Goal: Task Accomplishment & Management: Complete application form

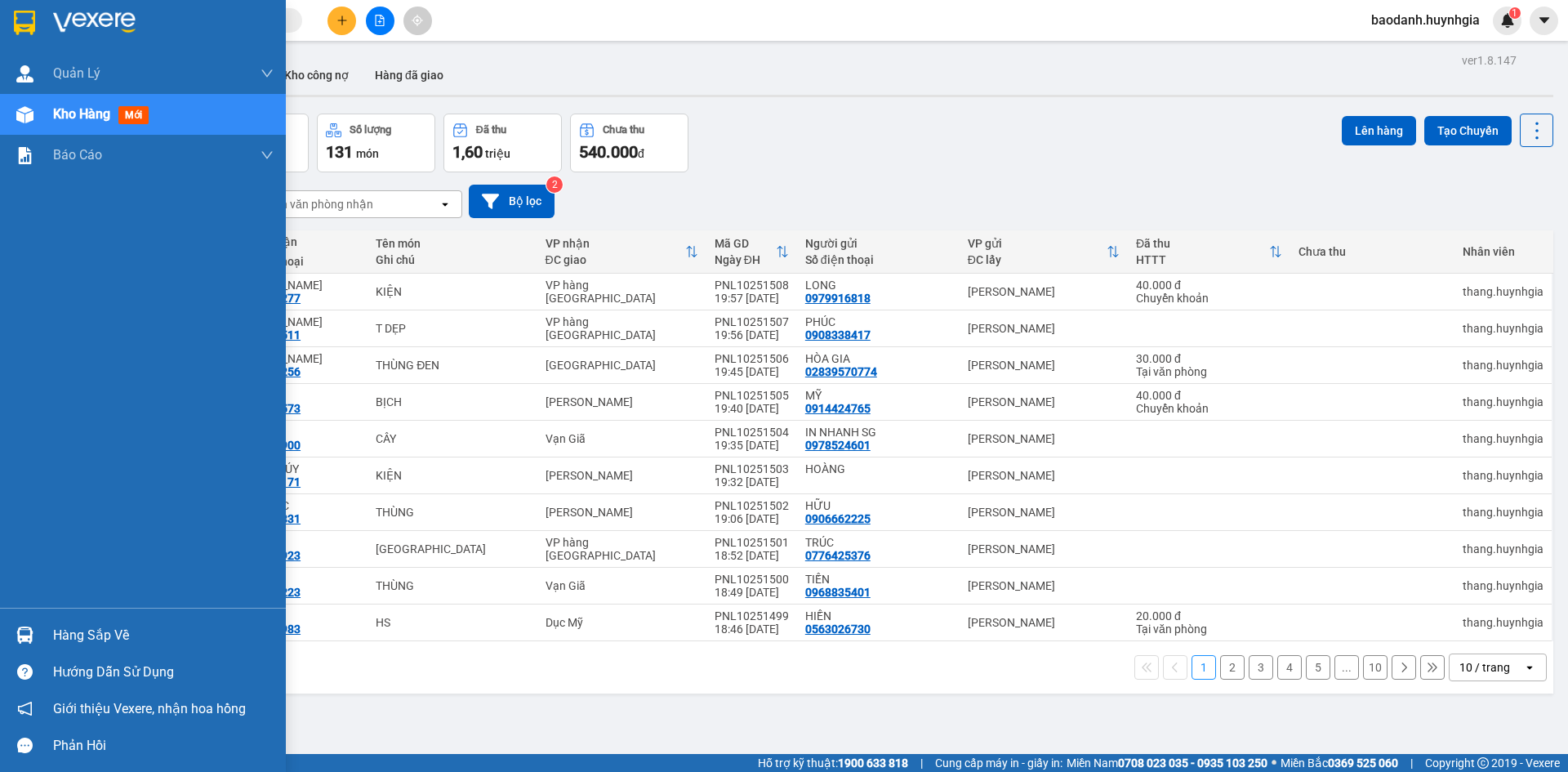
click at [91, 645] on div "Hàng sắp về" at bounding box center [163, 636] width 221 height 25
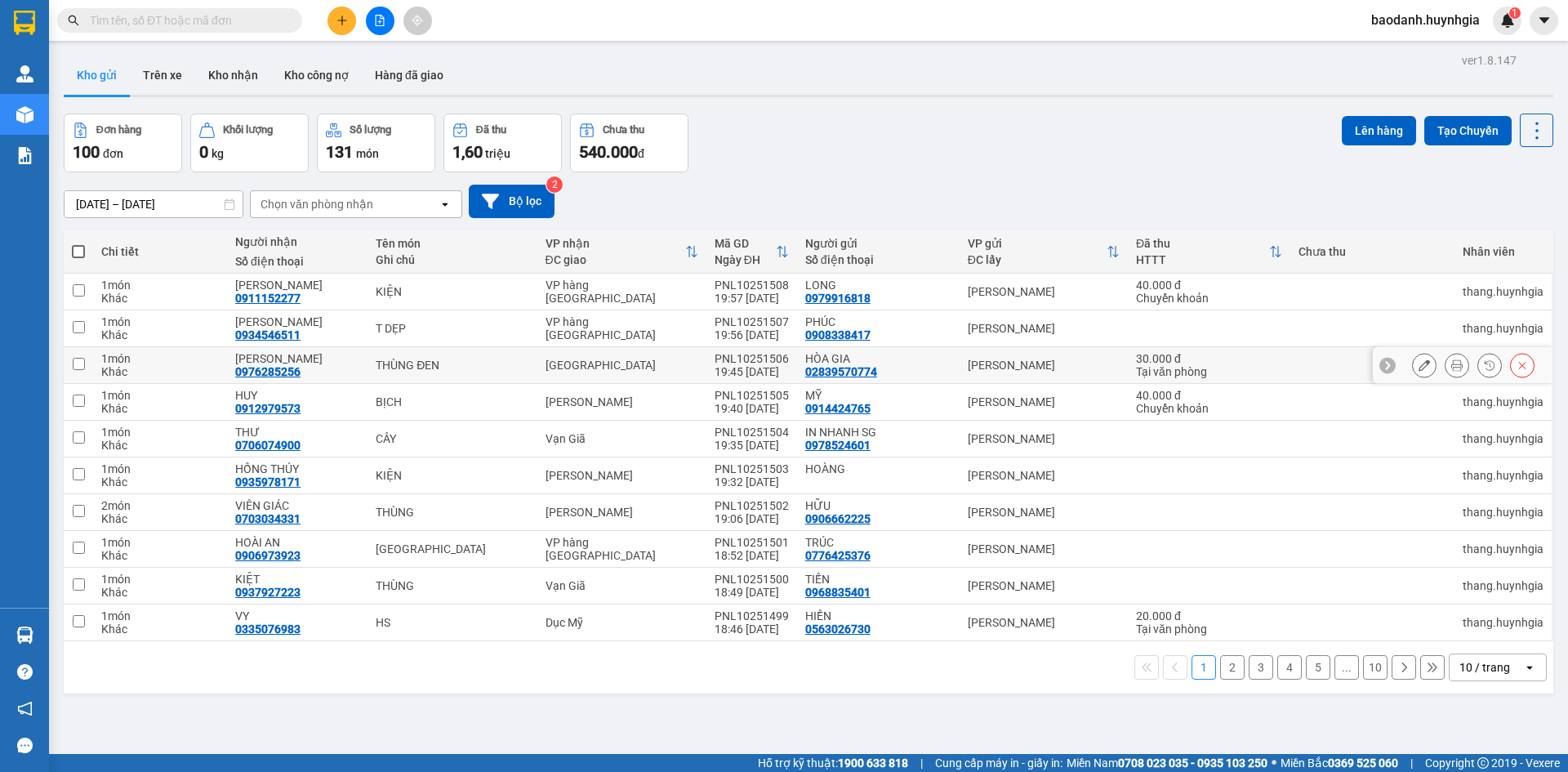
click at [896, 358] on section "Kết quả tìm kiếm ( 0 ) Bộ lọc No Data baodanh.huynhgia 1 Quản [PERSON_NAME] lý …" at bounding box center [784, 386] width 1568 height 772
click at [335, 18] on button at bounding box center [342, 21] width 28 height 28
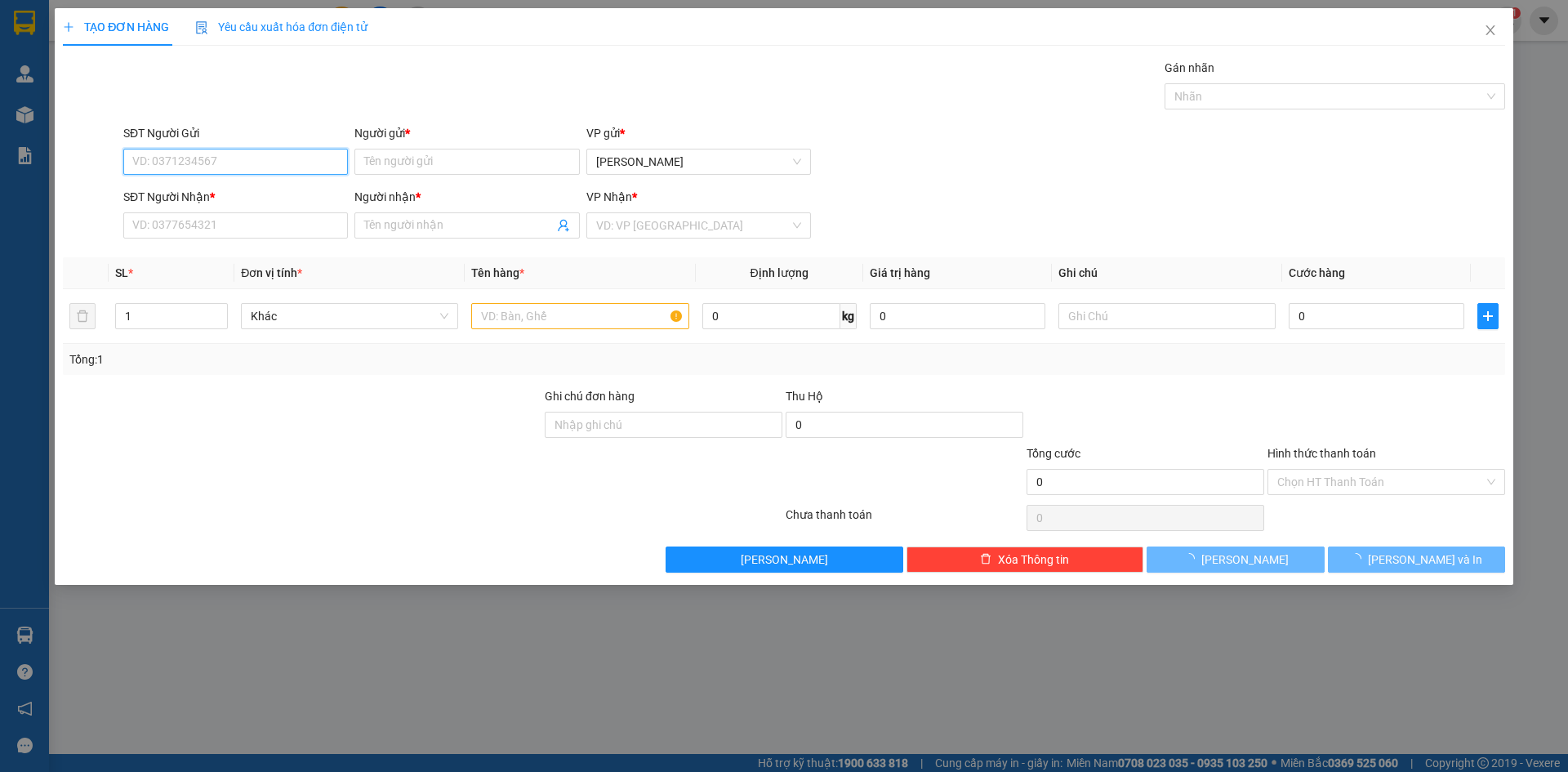
click at [254, 149] on input "SĐT Người Gửi" at bounding box center [236, 162] width 225 height 27
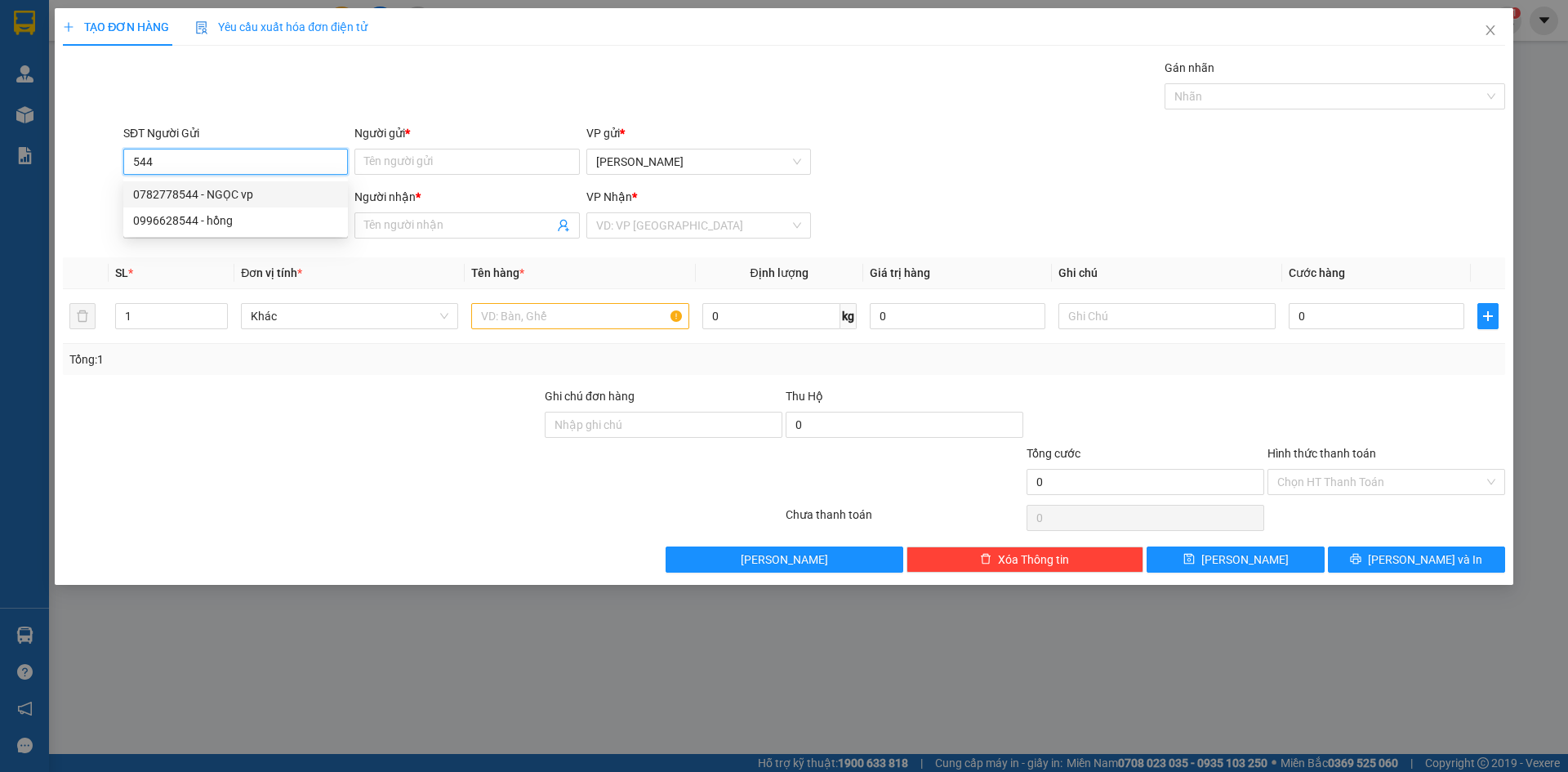
click at [237, 192] on div "0782778544 - NGỌC vp" at bounding box center [235, 194] width 205 height 18
type input "0782778544"
type input "NGỌC vp"
type input "0933670007"
type input "tai"
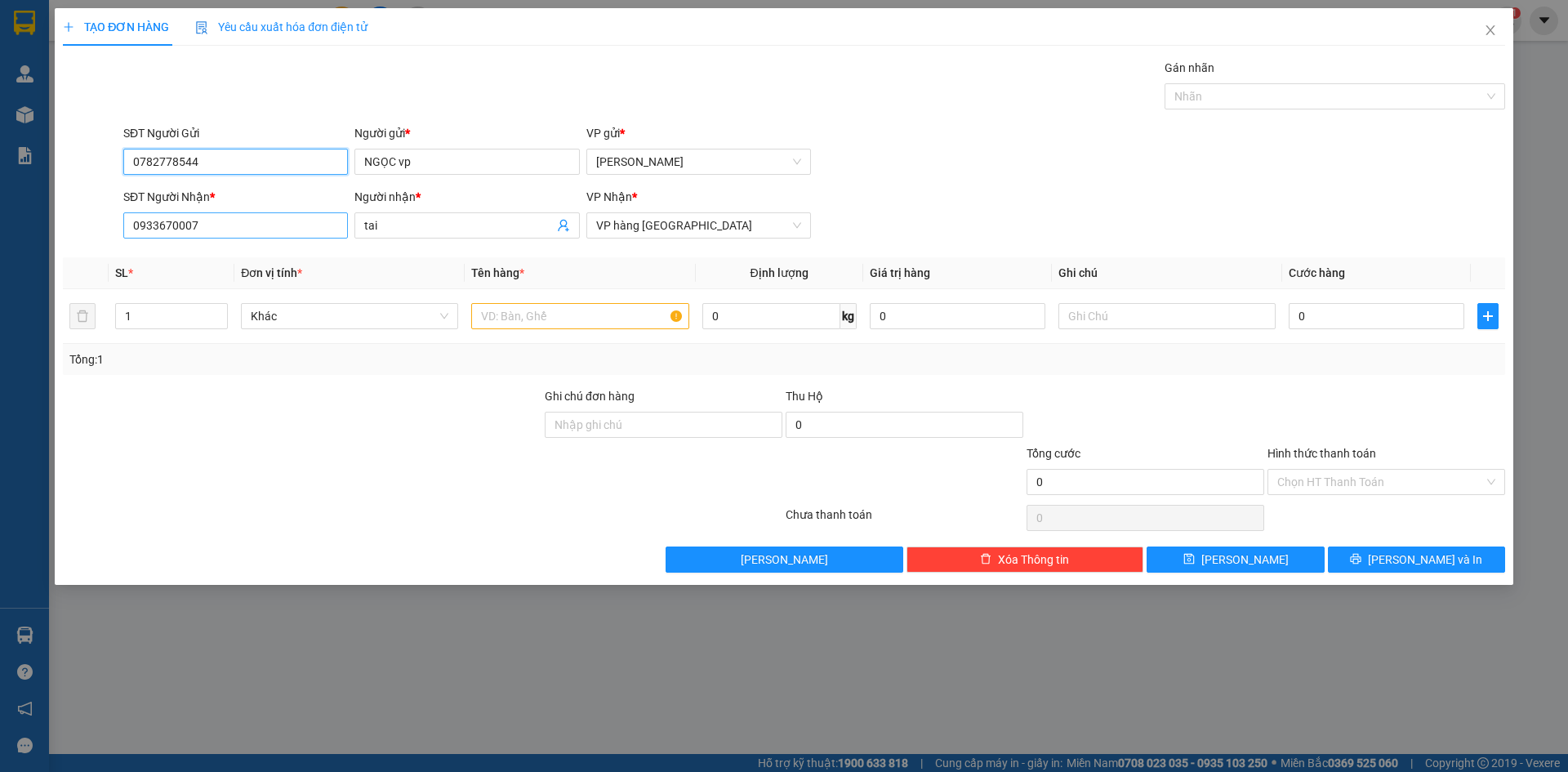
type input "0782778544"
click at [290, 232] on input "0933670007" at bounding box center [236, 226] width 225 height 27
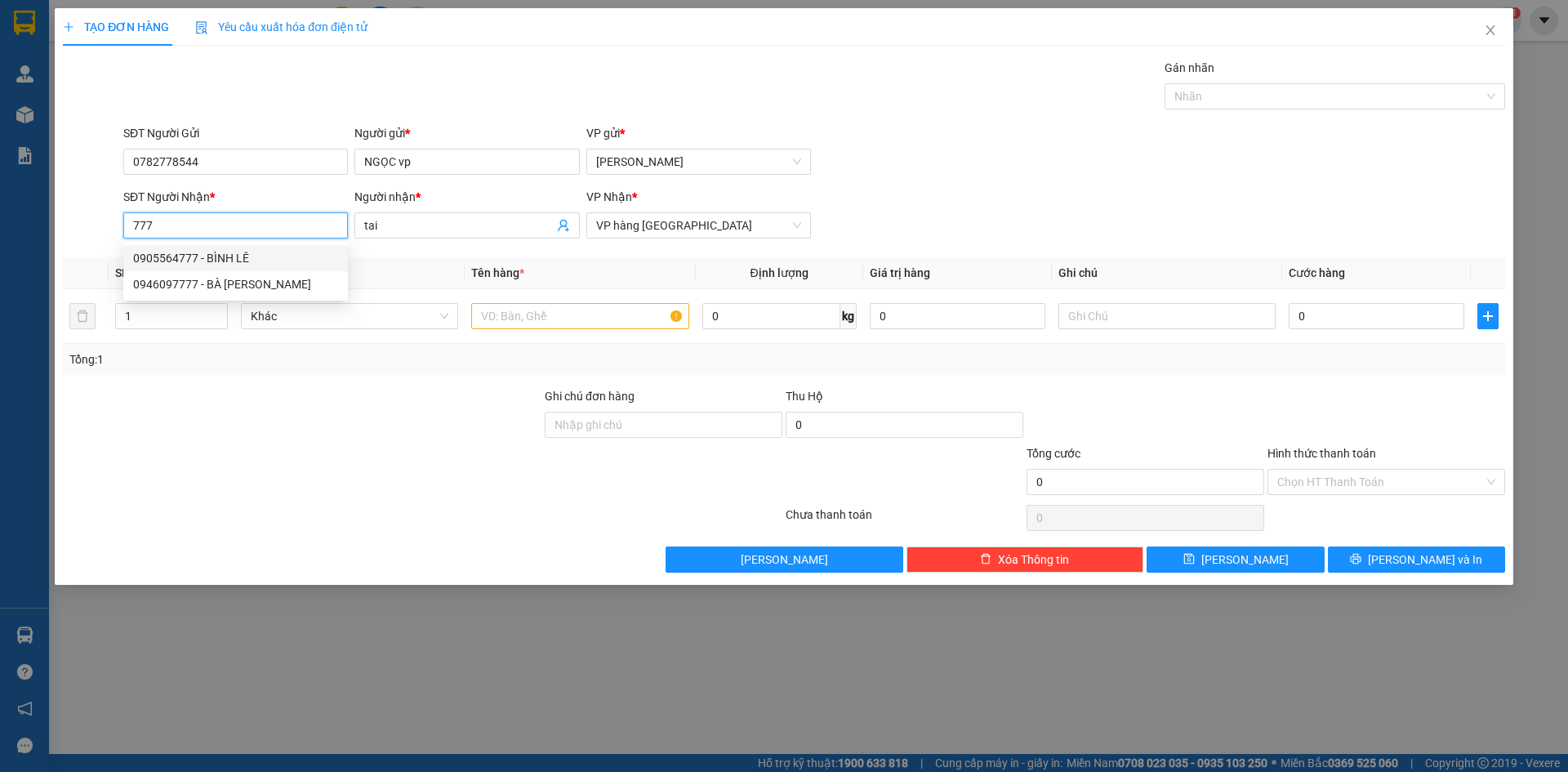
click at [269, 257] on div "0905564777 - BÌNH LÊ" at bounding box center [235, 258] width 205 height 18
type input "0905564777"
type input "BÌNH LÊ"
click at [269, 228] on input "0905564777" at bounding box center [236, 226] width 225 height 27
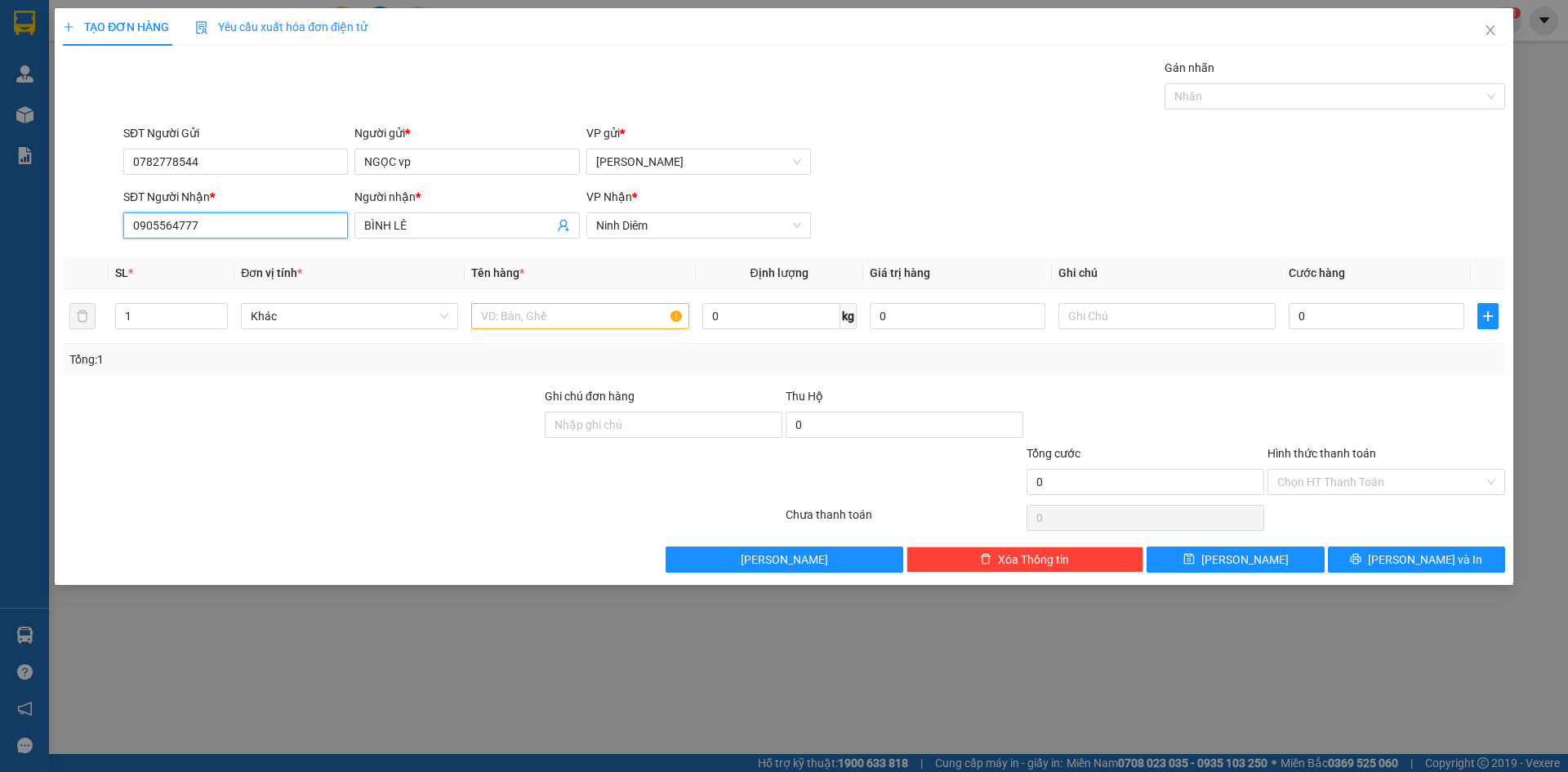
click at [269, 228] on input "0905564777" at bounding box center [236, 226] width 225 height 27
click at [275, 257] on div "0946097777 - BÀ [PERSON_NAME]" at bounding box center [235, 258] width 205 height 18
type input "0946097777"
type input "BÀ [PERSON_NAME]"
type input "0946097777"
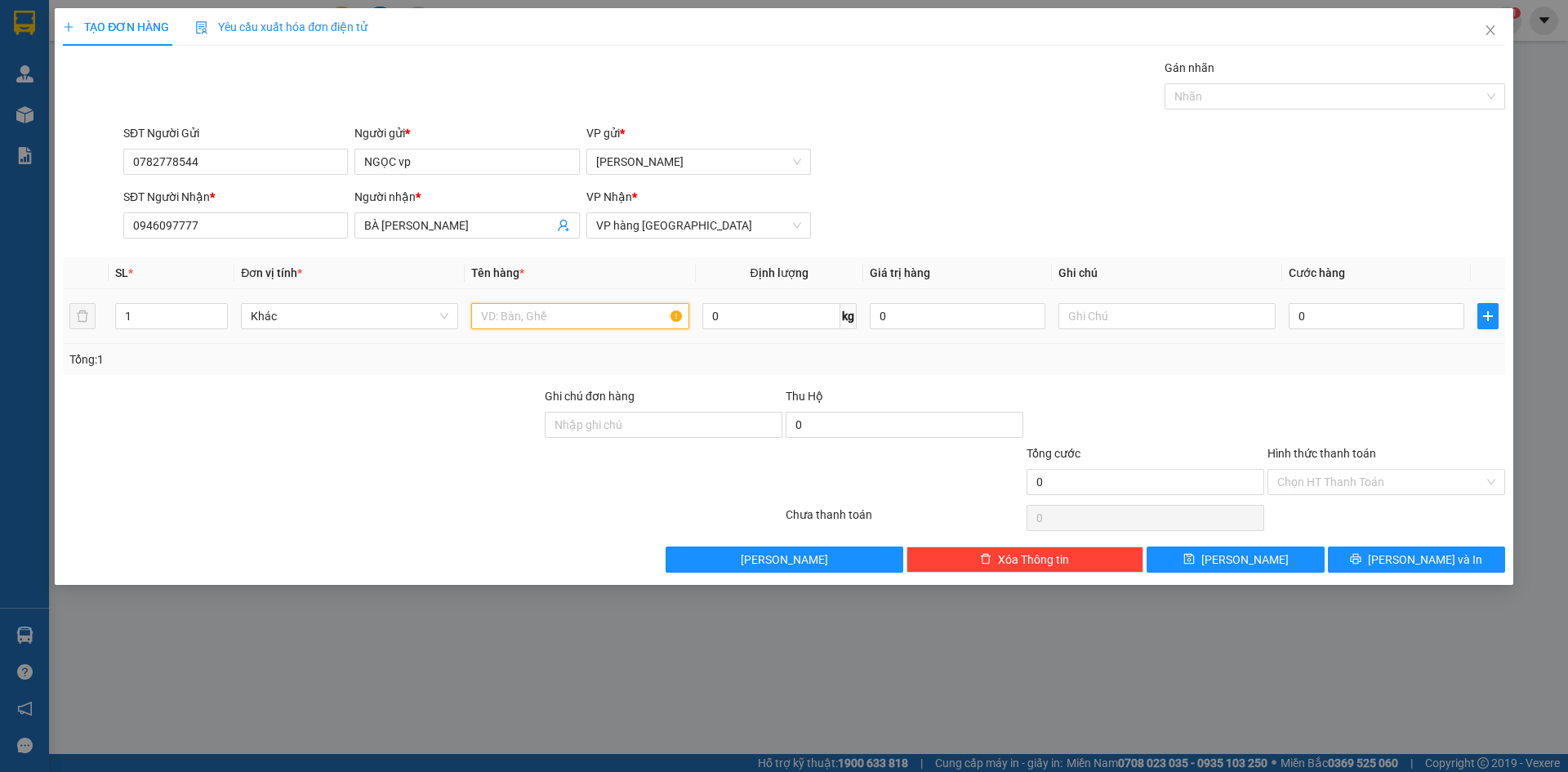
click at [547, 321] on input "text" at bounding box center [580, 316] width 217 height 27
type input "[GEOGRAPHIC_DATA]"
click at [832, 172] on div "SĐT Người Gửi 0782778544 Người gửi * NGỌC vp VP gửi * [PERSON_NAME]" at bounding box center [815, 153] width 1389 height 57
click at [1085, 206] on div "SĐT Người Nhận * 0946097777 Người nhận * BÀ HƯƠNG VP Nhận * VP hàng [GEOGRAPHIC…" at bounding box center [815, 216] width 1389 height 57
click at [1341, 480] on input "Hình thức thanh toán" at bounding box center [1381, 482] width 207 height 25
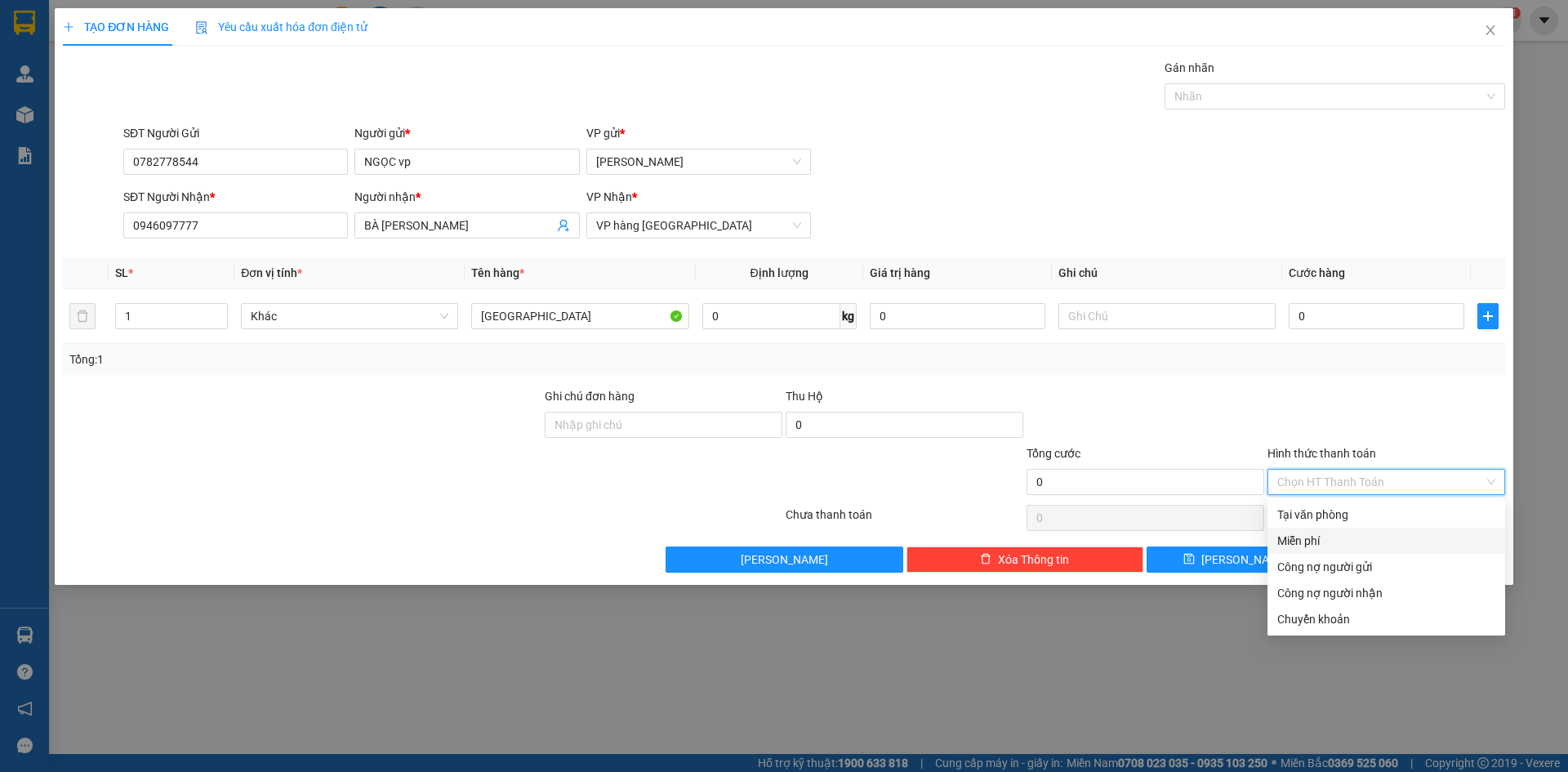
click at [1333, 540] on div "Miễn phí" at bounding box center [1386, 541] width 218 height 18
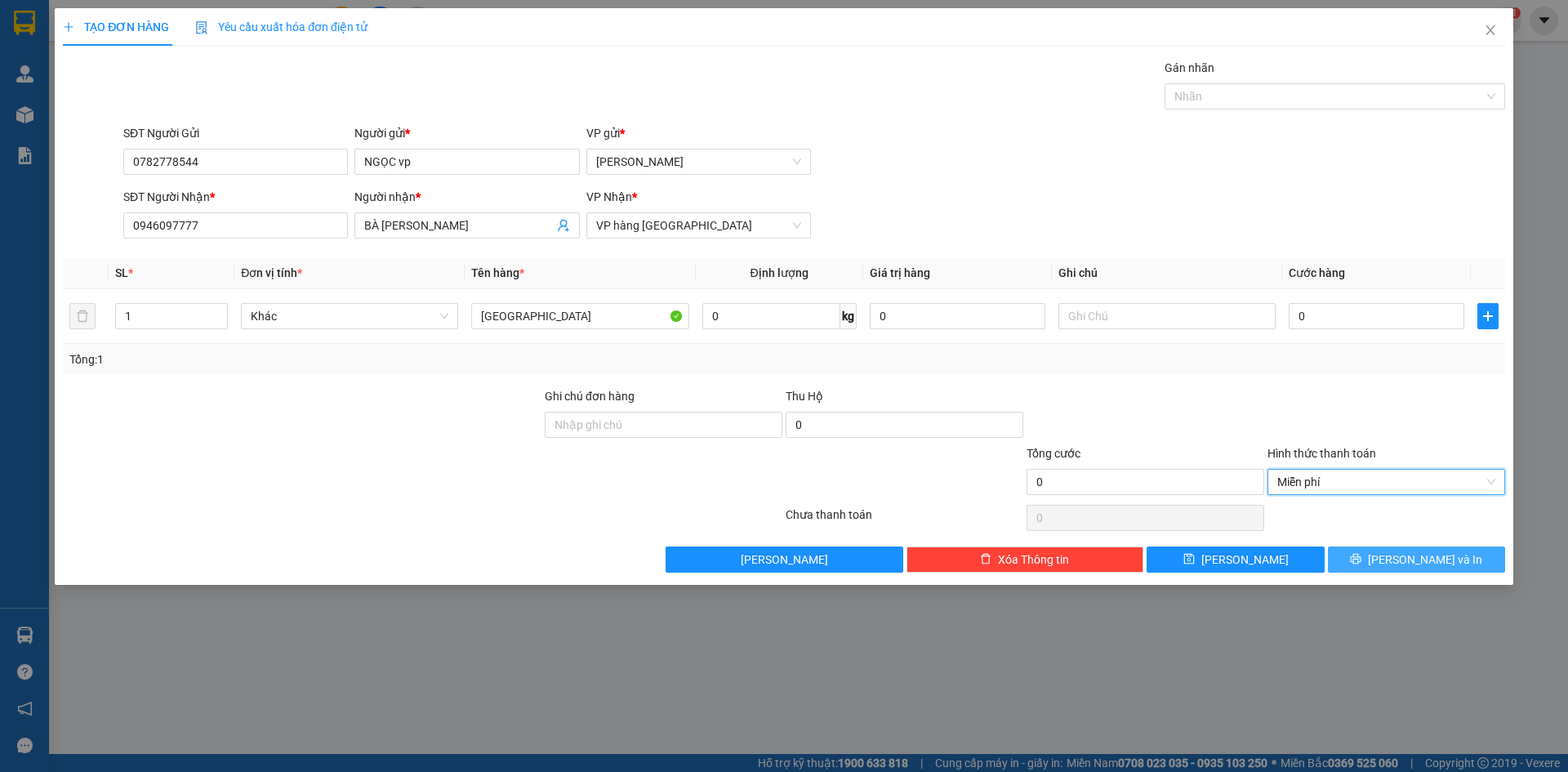
click at [1413, 559] on span "[PERSON_NAME] và In" at bounding box center [1425, 560] width 114 height 18
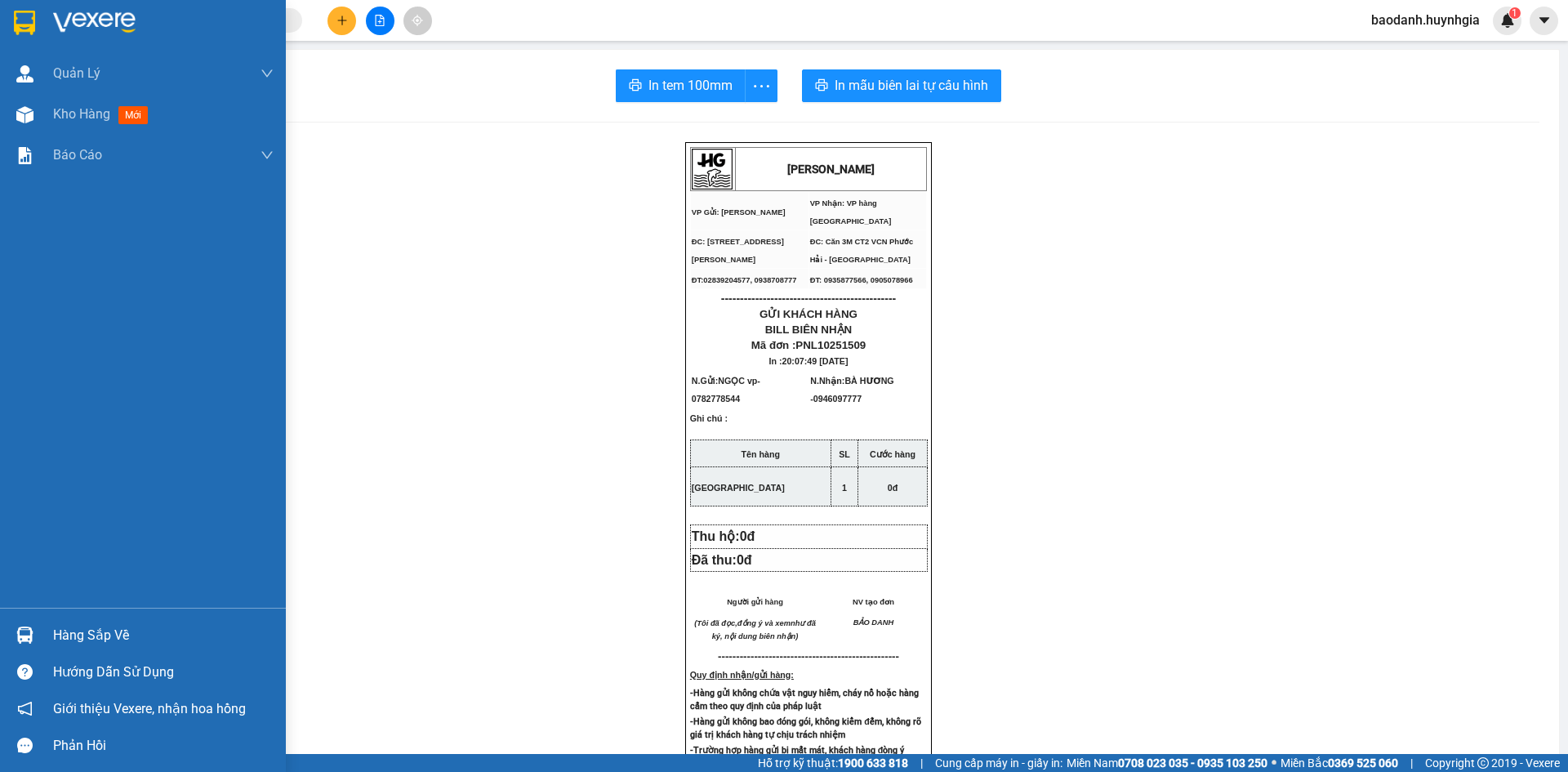
click at [83, 636] on div "Hàng sắp về" at bounding box center [163, 636] width 221 height 25
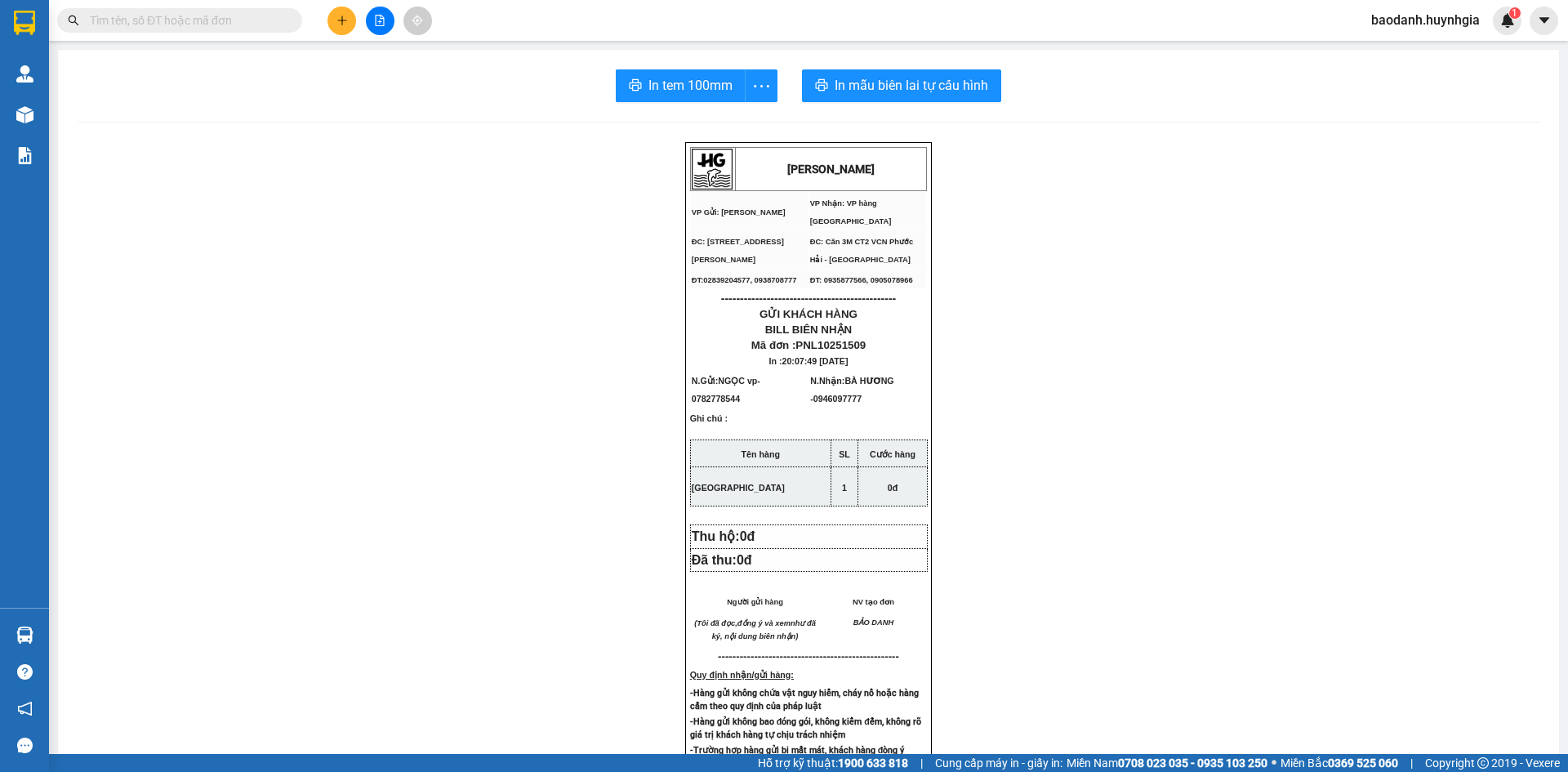
click at [394, 369] on section "Kết quả tìm kiếm ( 0 ) Bộ lọc No Data baodanh.huynhgia 1 Quản [PERSON_NAME] lý …" at bounding box center [784, 386] width 1568 height 772
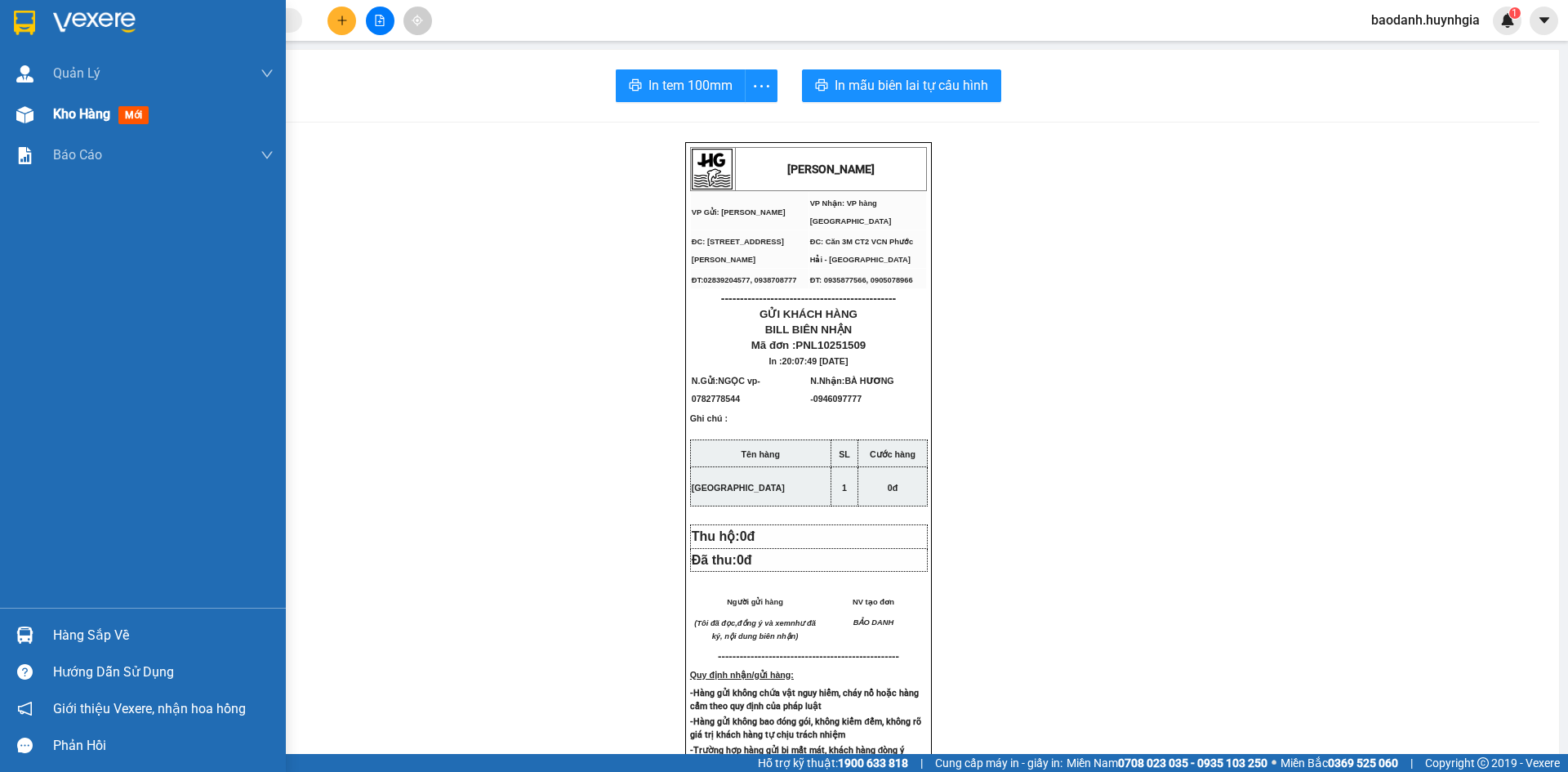
click at [80, 119] on span "Kho hàng" at bounding box center [81, 114] width 57 height 16
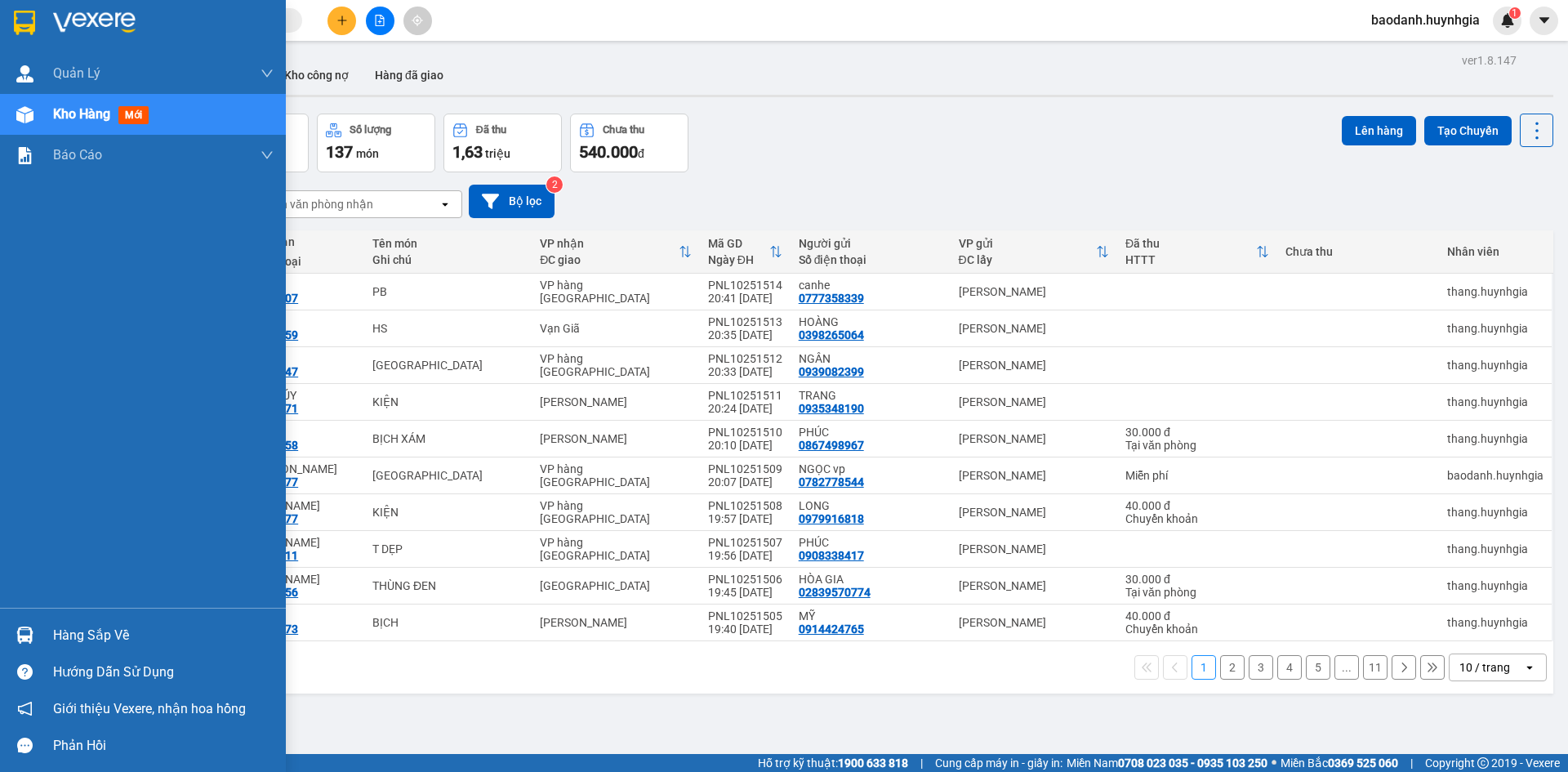
click at [103, 643] on div "Hàng sắp về" at bounding box center [163, 636] width 221 height 25
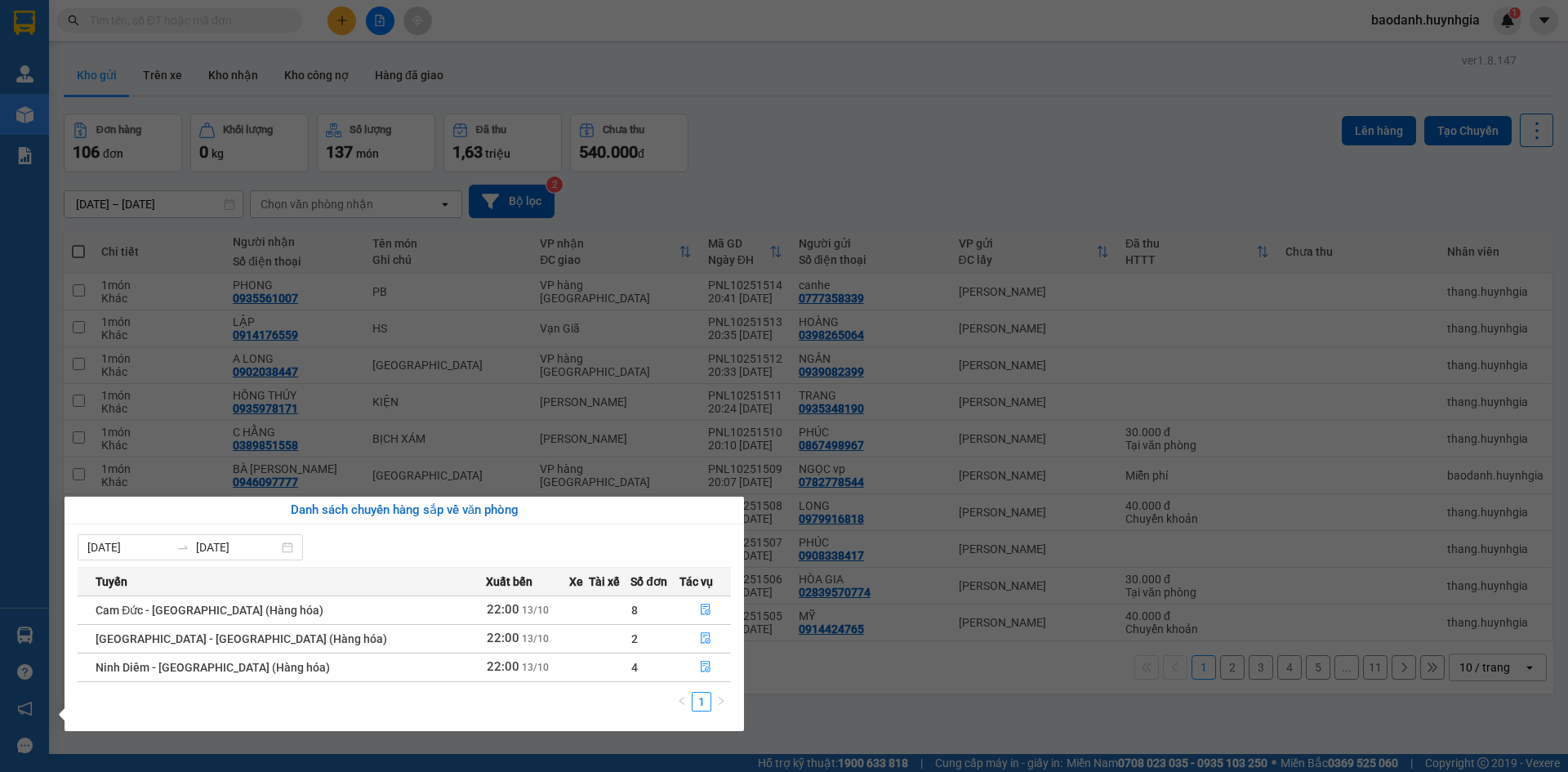
drag, startPoint x: 743, startPoint y: 110, endPoint x: 733, endPoint y: 92, distance: 20.6
click at [745, 105] on section "Kết quả tìm kiếm ( 0 ) Bộ lọc No Data baodanh.huynhgia 1 Quản [PERSON_NAME] lý …" at bounding box center [784, 386] width 1568 height 772
